Goal: Obtain resource: Obtain resource

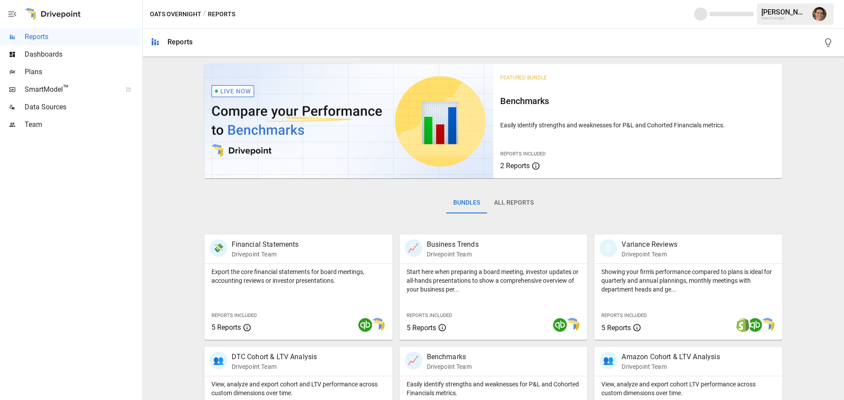
click at [57, 84] on span "SmartModel ™" at bounding box center [70, 89] width 91 height 11
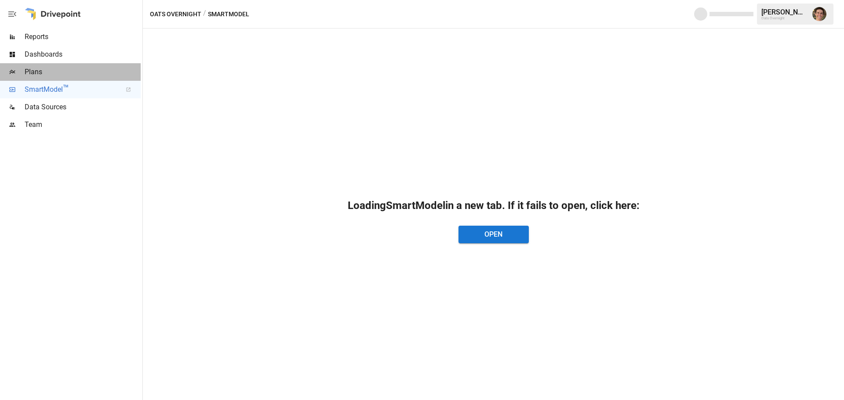
click at [59, 76] on span "Plans" at bounding box center [83, 72] width 116 height 11
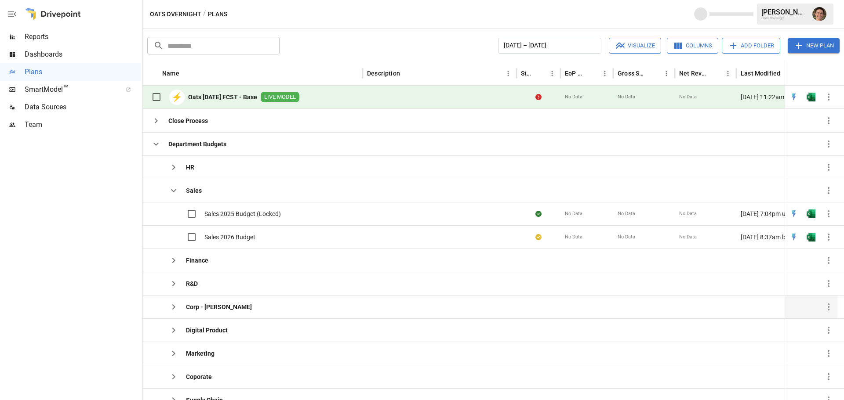
click at [217, 312] on div "Corp - [PERSON_NAME]" at bounding box center [199, 307] width 105 height 18
click at [171, 312] on button "button" at bounding box center [174, 307] width 18 height 18
click at [222, 333] on span "Nate 2026 Budget" at bounding box center [229, 330] width 50 height 9
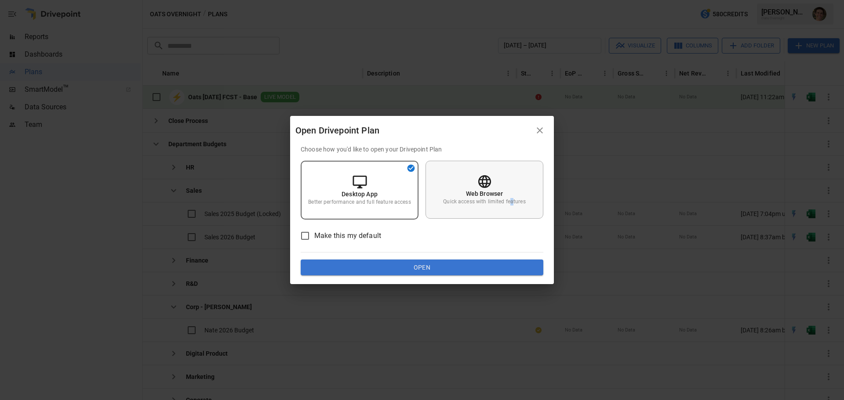
click at [512, 200] on p "Quick access with limited features" at bounding box center [484, 201] width 82 height 7
click at [456, 276] on div "Choose how you'd like to open your Drivepoint Plan Desktop App Better performan…" at bounding box center [422, 214] width 264 height 139
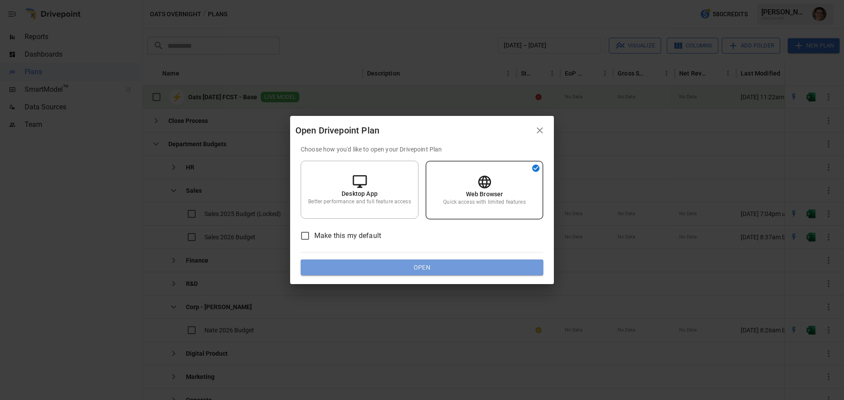
click at [455, 263] on button "Open" at bounding box center [422, 268] width 243 height 16
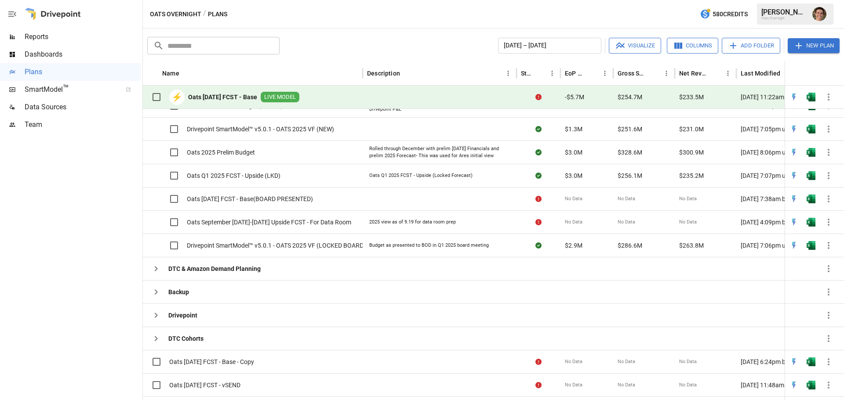
scroll to position [459, 0]
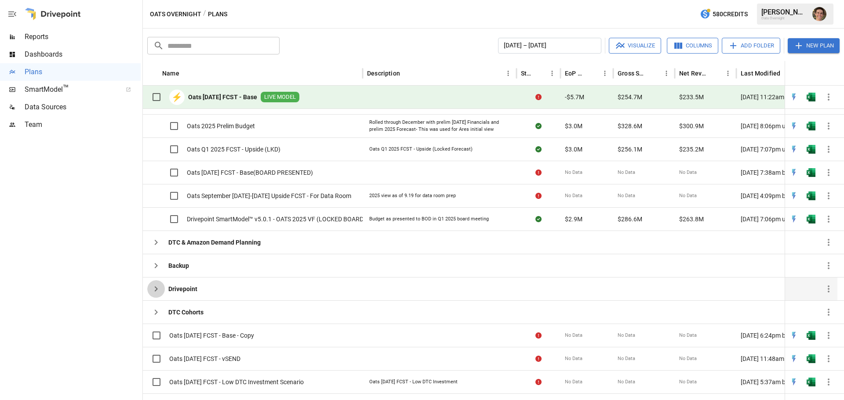
click at [151, 290] on icon "button" at bounding box center [156, 289] width 11 height 11
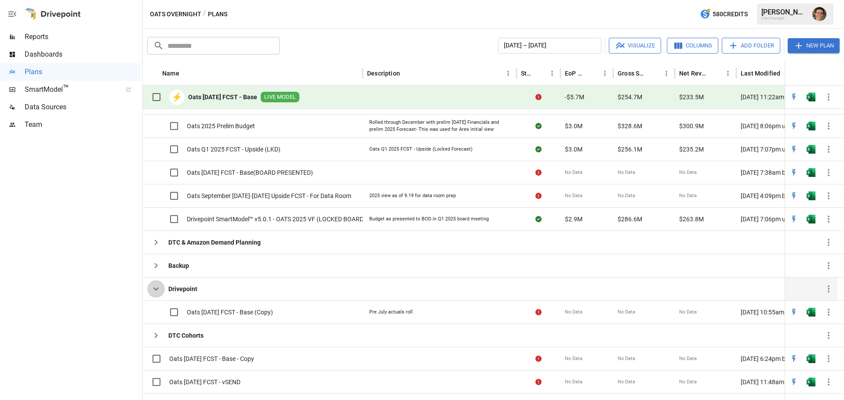
click at [151, 290] on icon "button" at bounding box center [156, 289] width 11 height 11
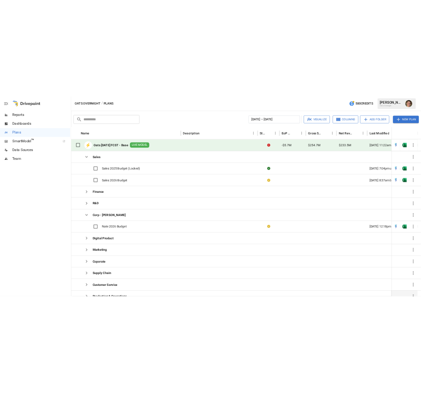
scroll to position [0, 0]
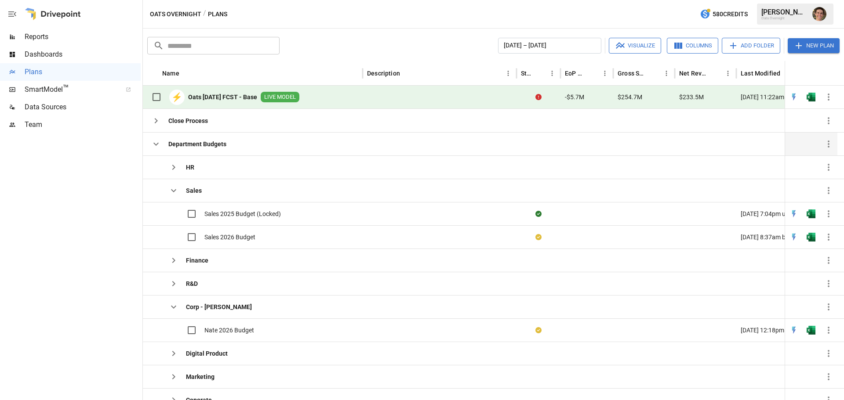
click at [154, 141] on icon "button" at bounding box center [156, 144] width 11 height 11
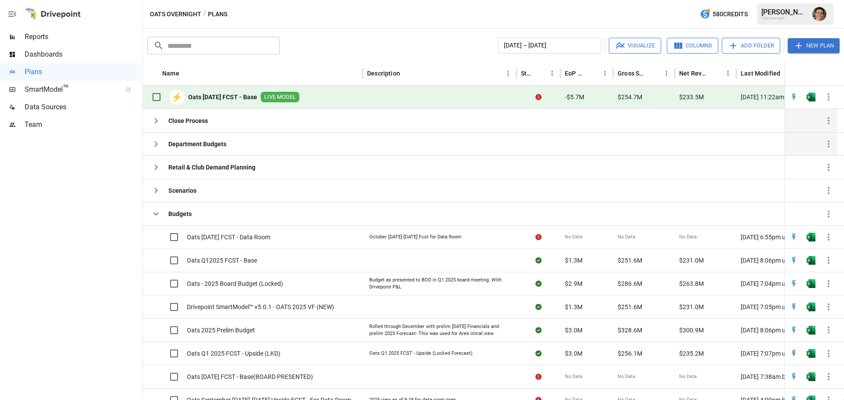
click at [154, 121] on icon "button" at bounding box center [156, 121] width 11 height 11
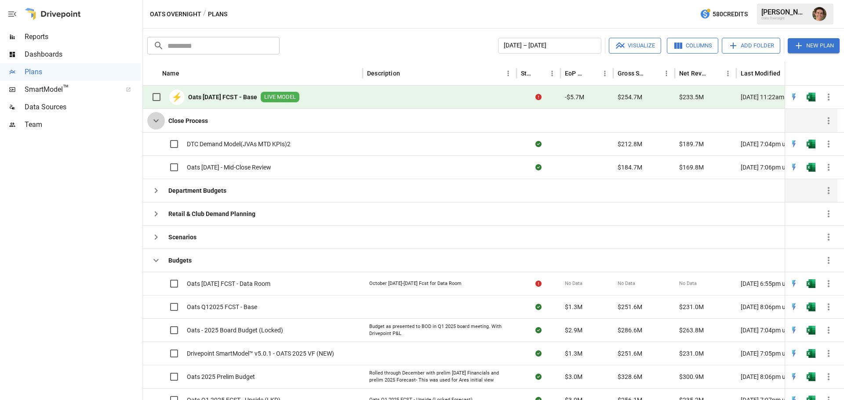
click at [154, 121] on icon "button" at bounding box center [155, 121] width 5 height 3
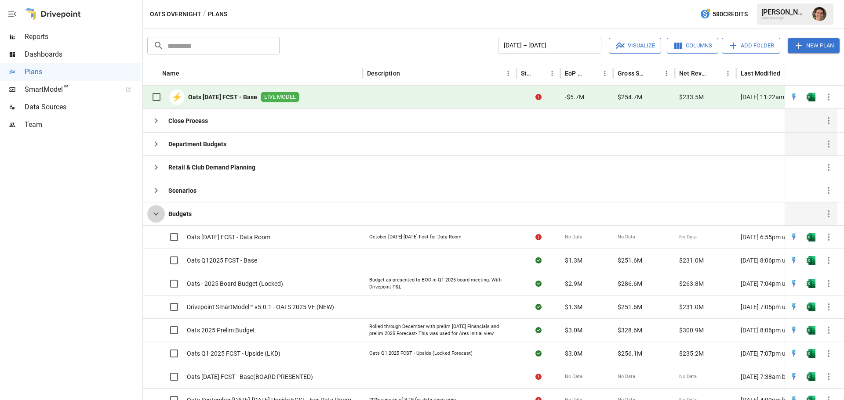
click at [152, 213] on icon "button" at bounding box center [156, 214] width 11 height 11
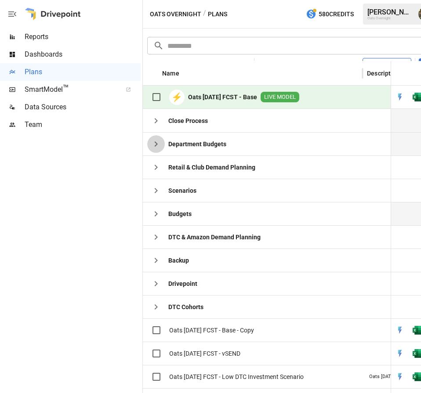
click at [155, 148] on icon "button" at bounding box center [156, 144] width 11 height 11
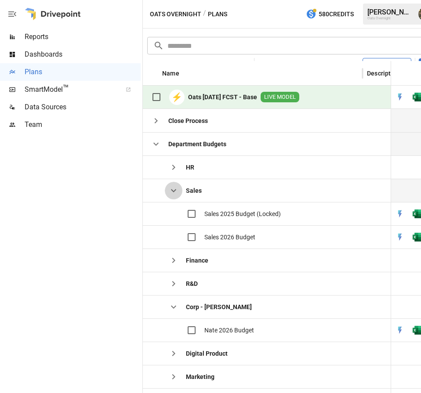
click at [171, 193] on icon "button" at bounding box center [173, 190] width 11 height 11
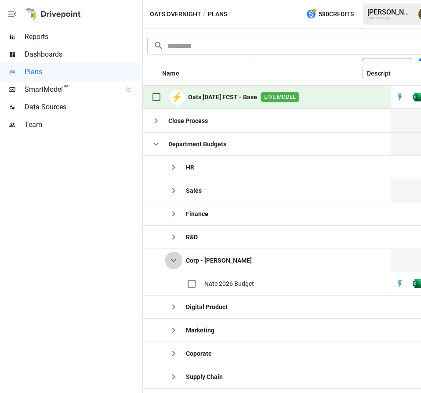
click at [172, 265] on icon "button" at bounding box center [173, 260] width 11 height 11
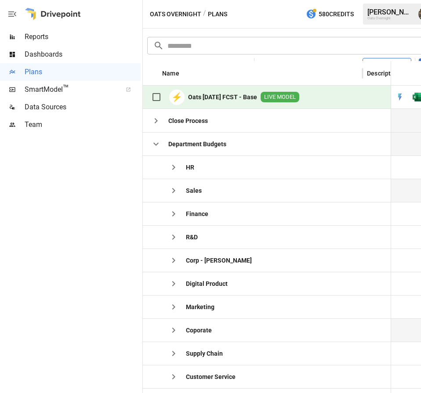
click at [171, 326] on icon "button" at bounding box center [173, 330] width 11 height 11
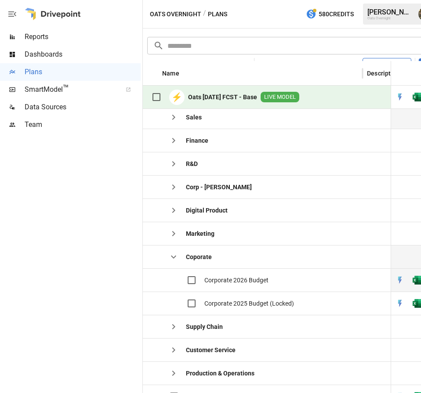
scroll to position [73, 0]
